Goal: Navigation & Orientation: Find specific page/section

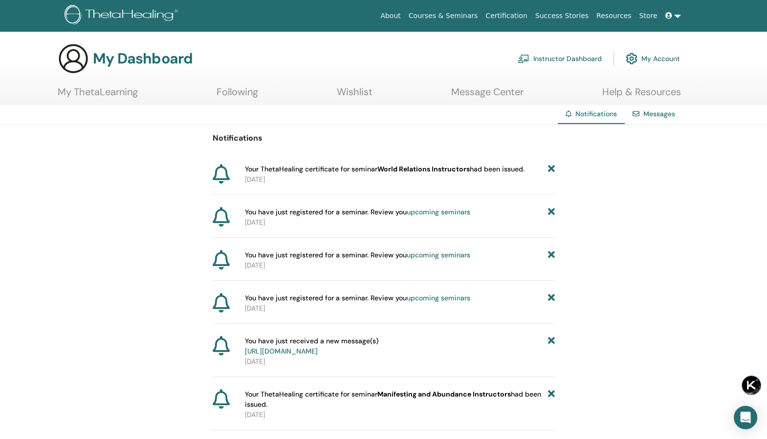
click at [106, 96] on link "My ThetaLearning" at bounding box center [98, 95] width 80 height 19
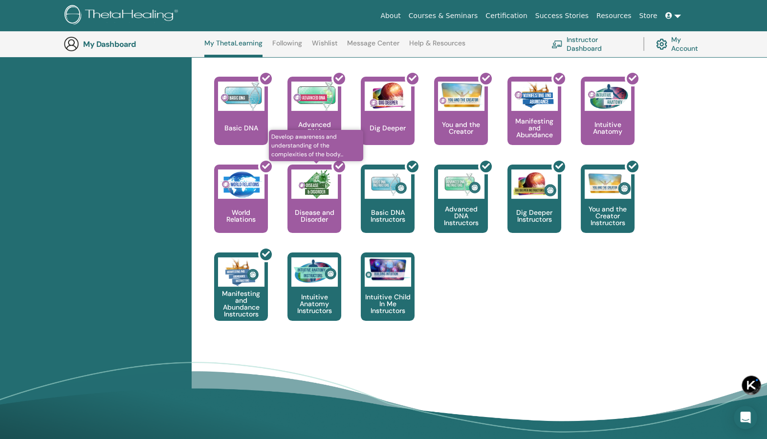
scroll to position [406, 0]
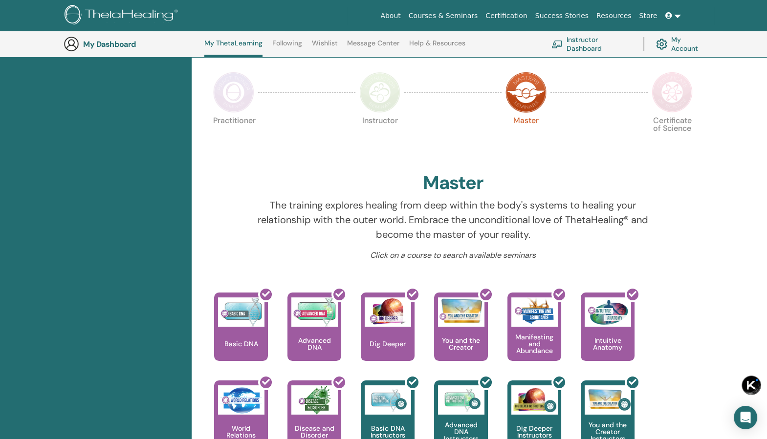
click at [677, 90] on img at bounding box center [671, 92] width 41 height 41
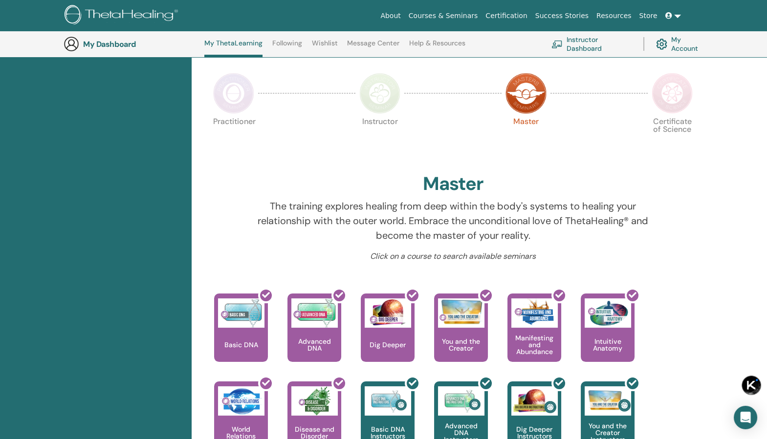
scroll to position [189, 0]
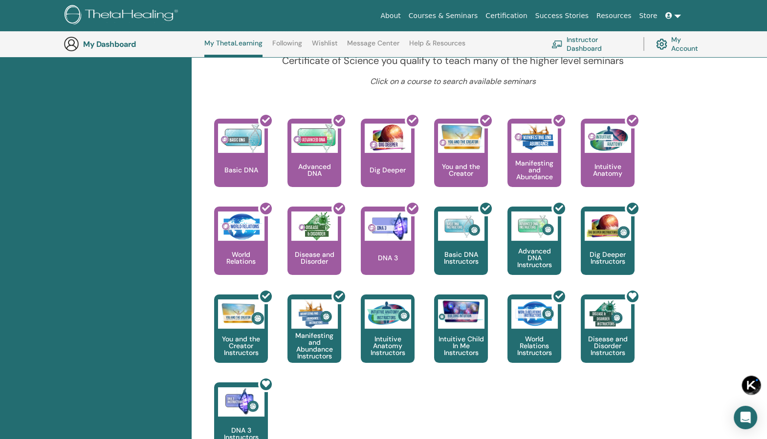
click at [672, 203] on div "This is where your ThetaHealing journey begins. This is the first seminar to ta…" at bounding box center [446, 295] width 502 height 352
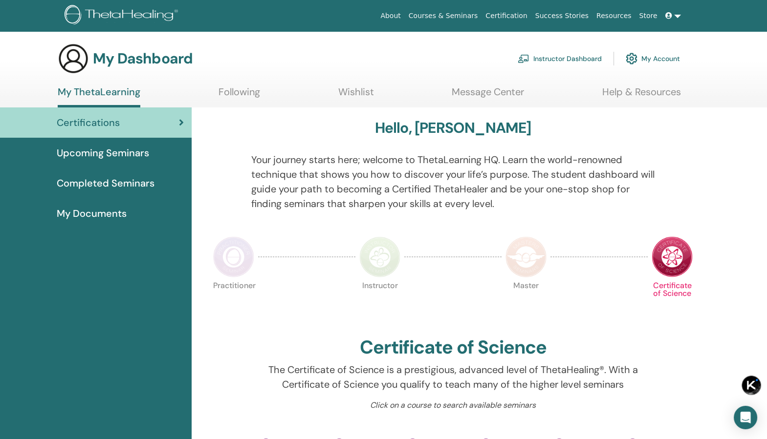
click at [99, 156] on span "Upcoming Seminars" at bounding box center [103, 153] width 92 height 15
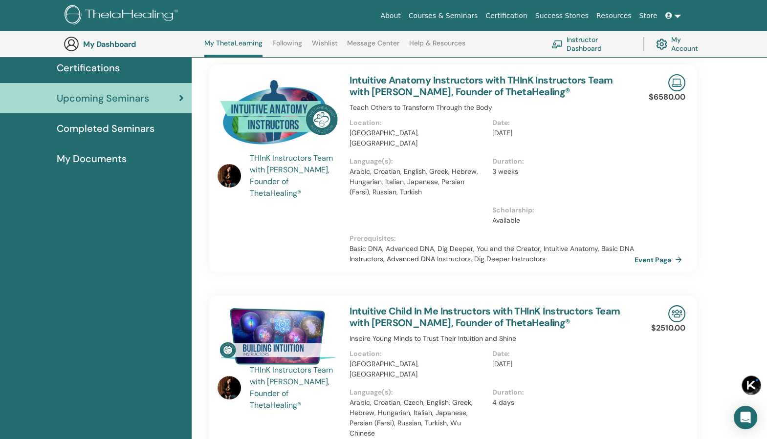
scroll to position [80, 0]
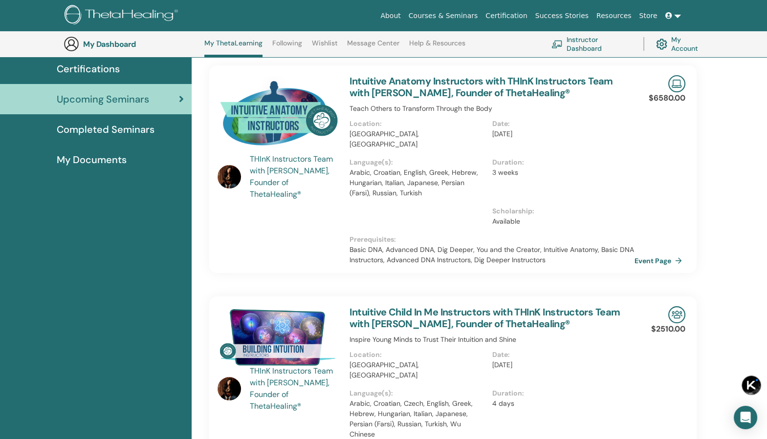
click at [134, 143] on link "Completed Seminars" at bounding box center [96, 129] width 192 height 30
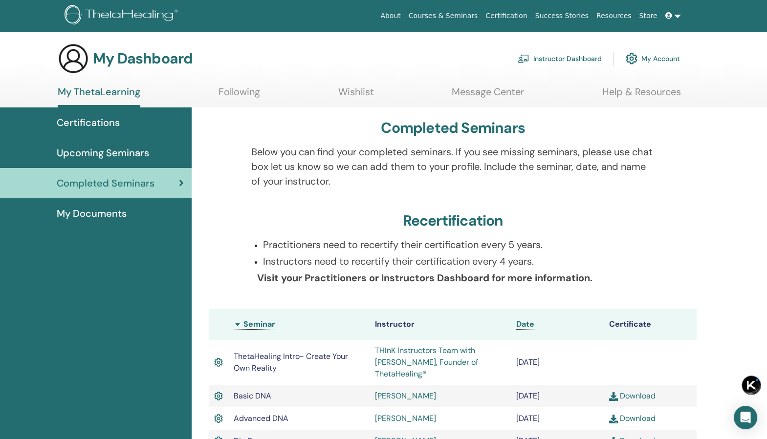
click at [129, 221] on link "My Documents" at bounding box center [96, 213] width 192 height 30
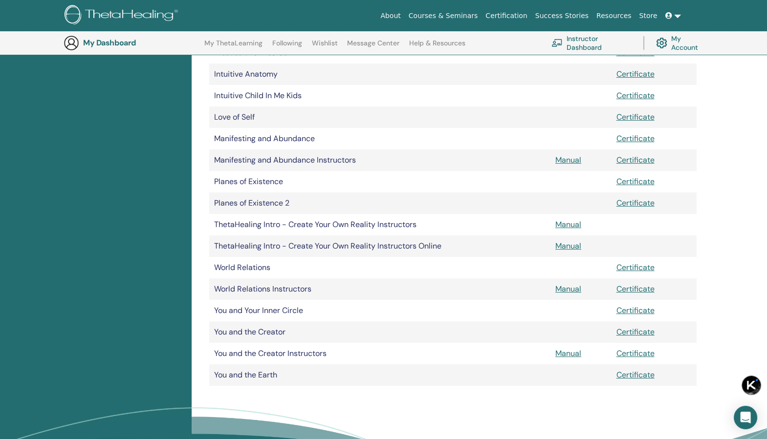
scroll to position [457, 0]
